Goal: Check status: Check status

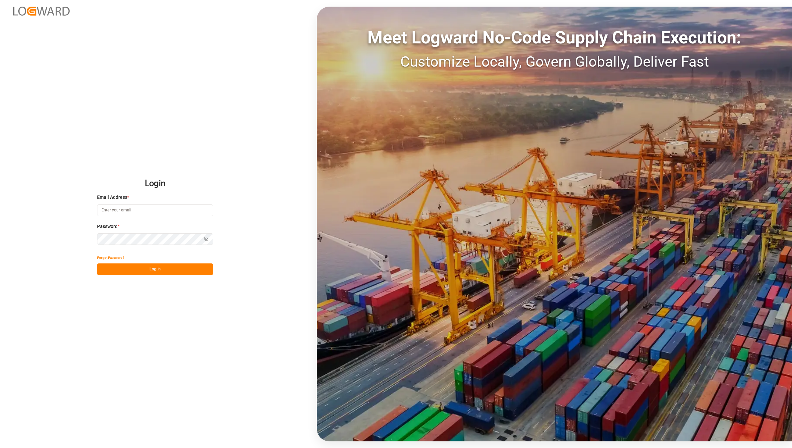
type input "[EMAIL_ADDRESS][DOMAIN_NAME]"
drag, startPoint x: 140, startPoint y: 208, endPoint x: 142, endPoint y: 212, distance: 4.9
click at [140, 208] on input "[EMAIL_ADDRESS][DOMAIN_NAME]" at bounding box center [155, 210] width 116 height 12
click at [157, 268] on button "Log In" at bounding box center [155, 269] width 116 height 12
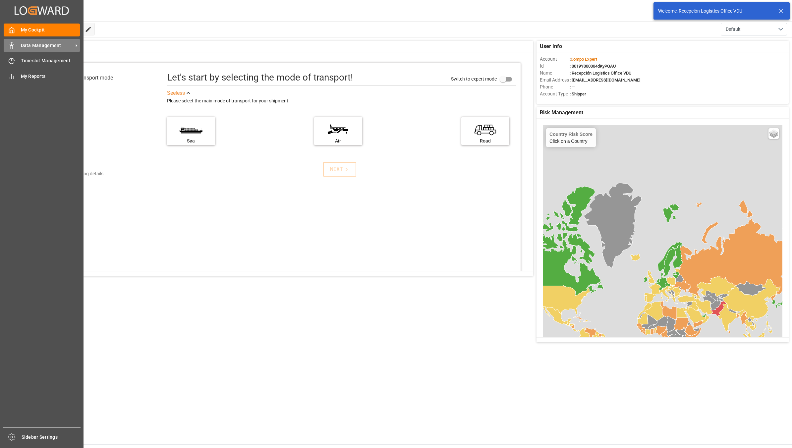
click at [8, 43] on div at bounding box center [9, 45] width 11 height 7
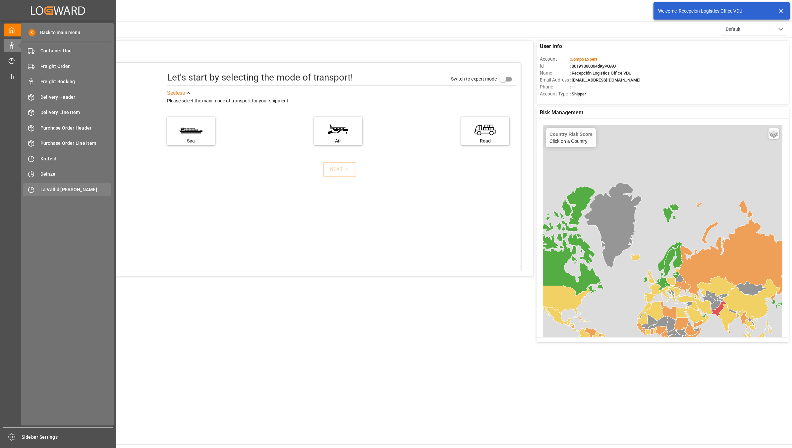
click at [85, 191] on span "La Vall d [PERSON_NAME]" at bounding box center [75, 189] width 71 height 7
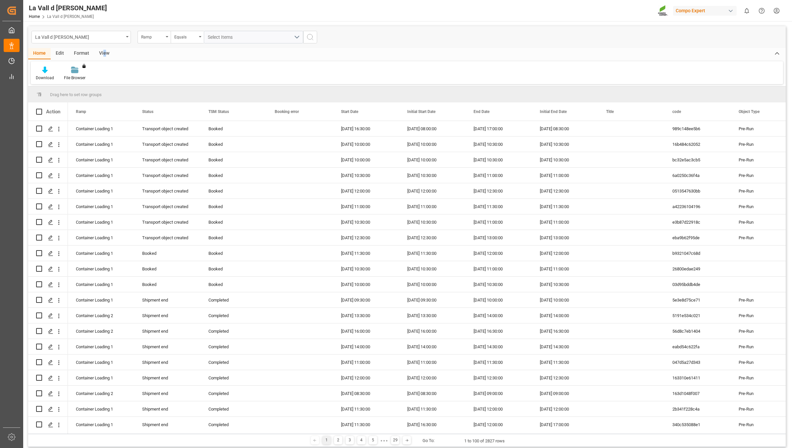
click at [104, 52] on div "View" at bounding box center [104, 53] width 20 height 11
click at [63, 75] on div "Standard Templates" at bounding box center [75, 78] width 33 height 6
click at [97, 108] on div "VDU Overview" at bounding box center [93, 107] width 58 height 7
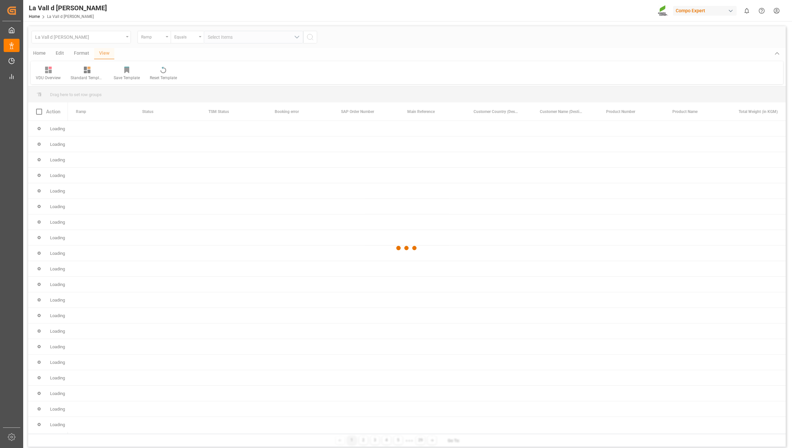
click at [104, 86] on div at bounding box center [406, 248] width 757 height 444
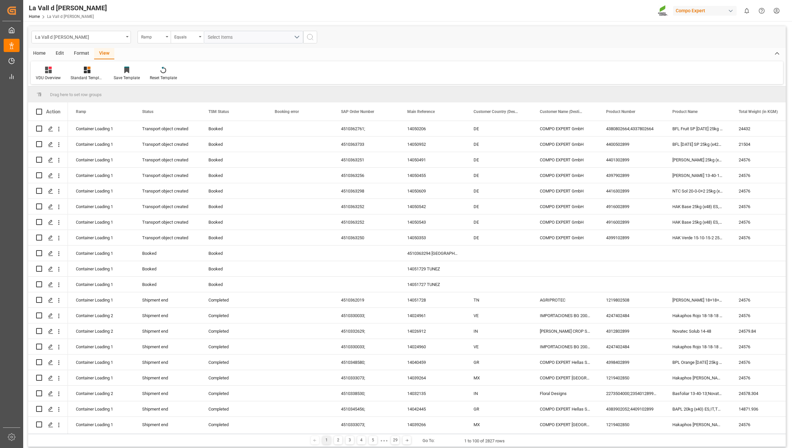
click at [100, 52] on div "View" at bounding box center [104, 53] width 20 height 11
click at [84, 73] on icon at bounding box center [87, 70] width 7 height 7
click at [104, 95] on div "VDU Overview Carretileros" at bounding box center [105, 93] width 58 height 7
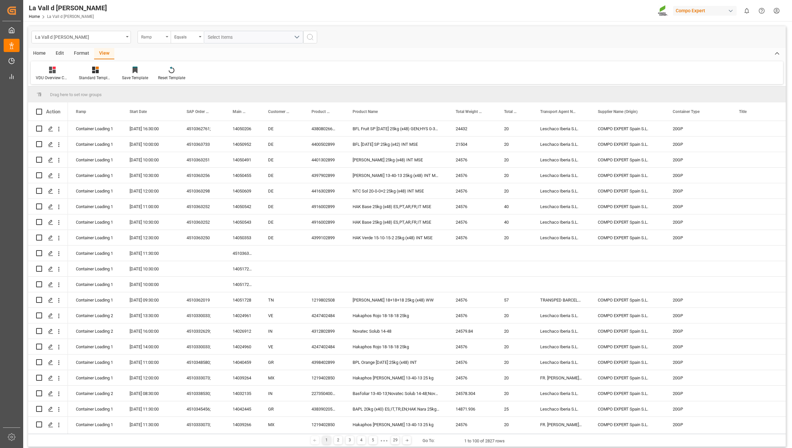
click at [142, 34] on div "Ramp" at bounding box center [152, 36] width 23 height 8
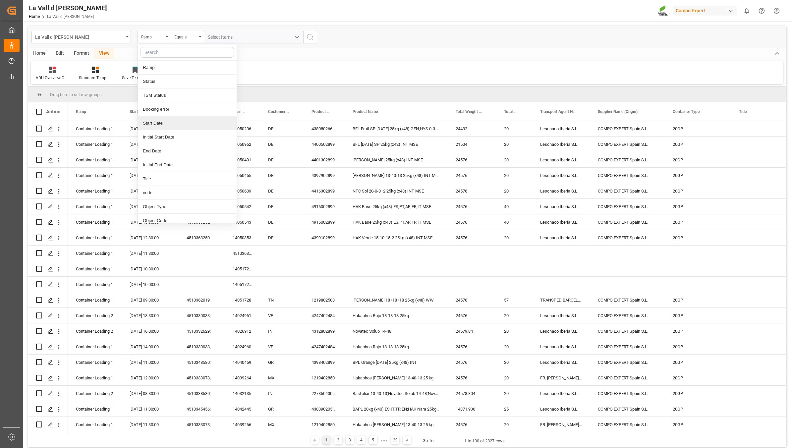
click at [156, 121] on div "Start Date" at bounding box center [187, 123] width 99 height 14
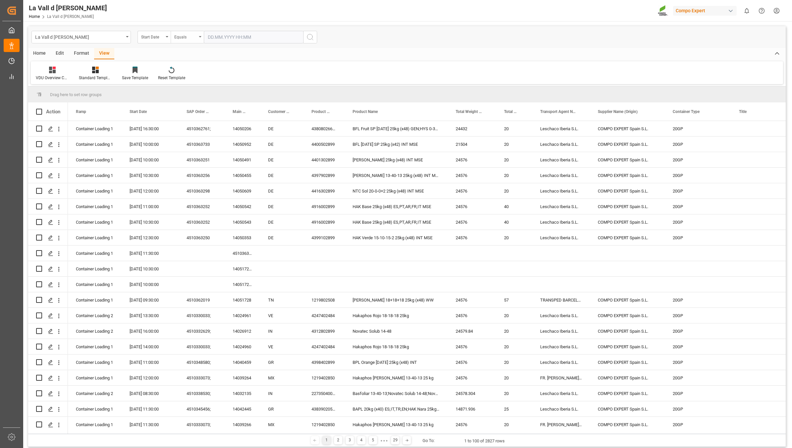
click at [185, 40] on div "Equals" at bounding box center [187, 37] width 33 height 13
click at [188, 124] on div "In range" at bounding box center [220, 123] width 99 height 14
click at [224, 37] on input "text" at bounding box center [229, 37] width 50 height 13
click at [268, 134] on div "29 30 1 2 3 4 5" at bounding box center [251, 129] width 90 height 13
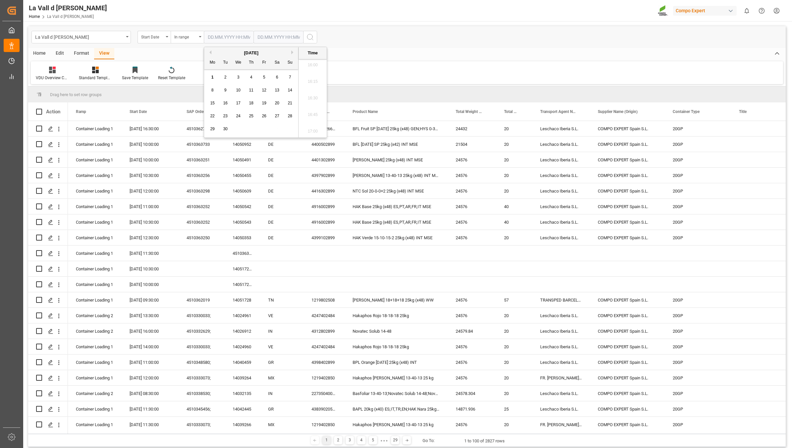
click at [226, 77] on div "2" at bounding box center [225, 78] width 8 height 8
type input "[DATE] 00:00"
click at [253, 38] on input "text" at bounding box center [229, 37] width 50 height 13
click at [320, 131] on div "29 30 1 2 3 4 5" at bounding box center [301, 129] width 90 height 13
click at [277, 76] on div "2" at bounding box center [275, 78] width 8 height 8
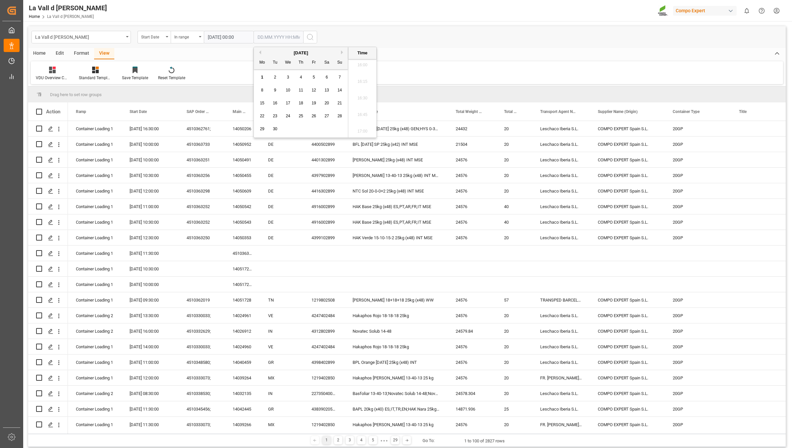
type input "[DATE] 00:00"
click at [308, 37] on icon "search button" at bounding box center [310, 37] width 8 height 8
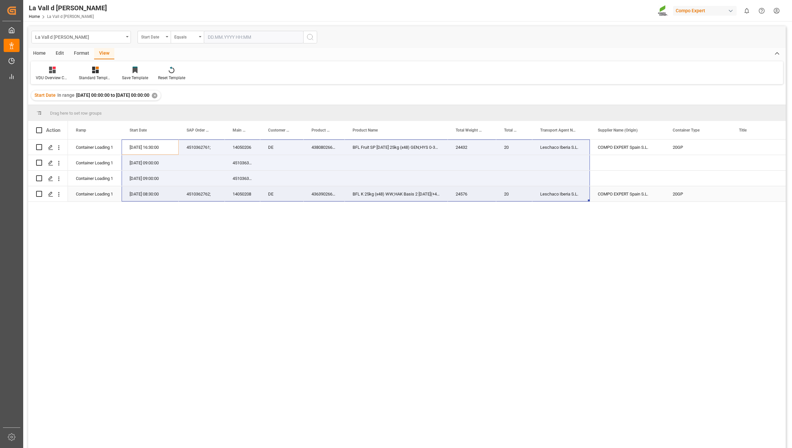
drag, startPoint x: 127, startPoint y: 146, endPoint x: 568, endPoint y: 197, distance: 444.1
click at [389, 200] on span "Copy" at bounding box center [391, 199] width 52 height 13
